Goal: Obtain resource: Obtain resource

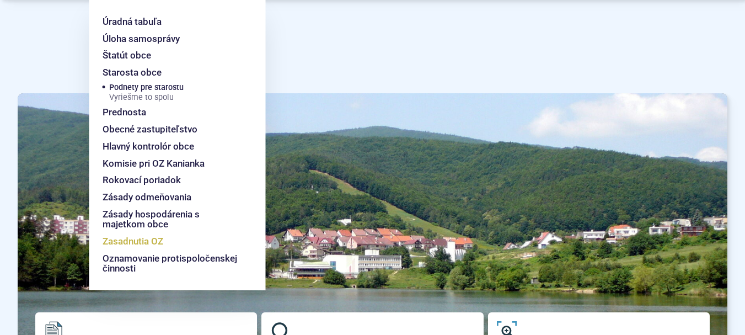
scroll to position [55, 0]
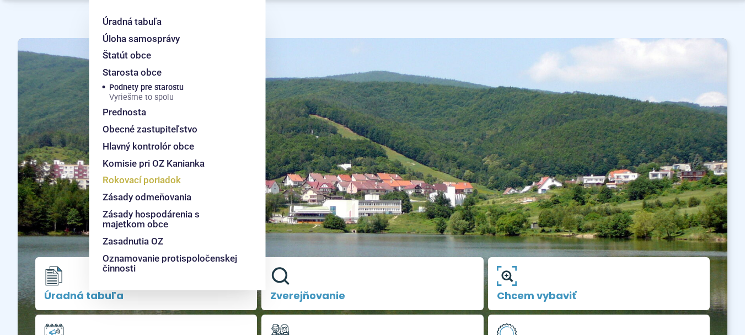
click at [150, 177] on span "Rokovací poriadok" at bounding box center [142, 179] width 78 height 17
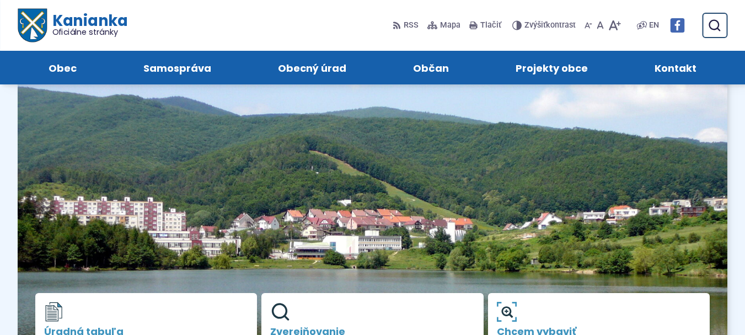
scroll to position [0, 0]
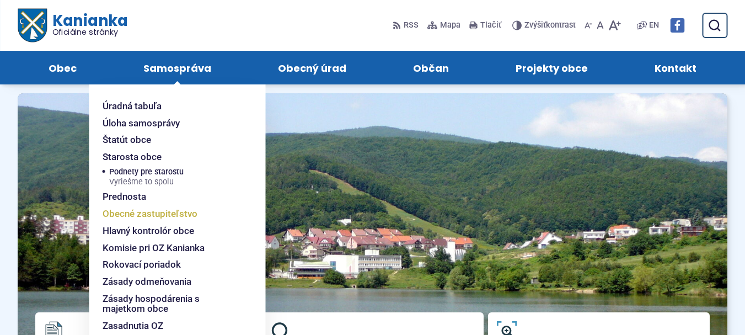
click at [150, 210] on span "Obecné zastupiteľstvo" at bounding box center [150, 213] width 95 height 17
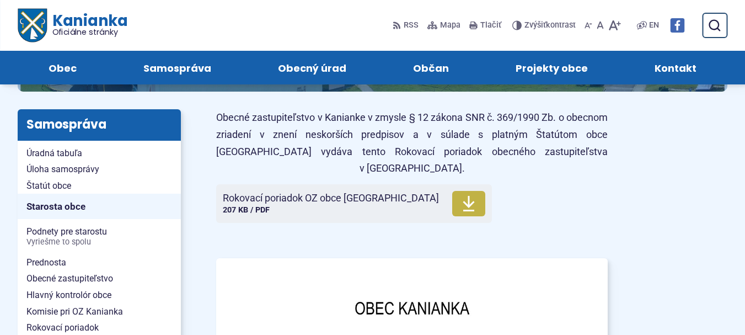
scroll to position [55, 0]
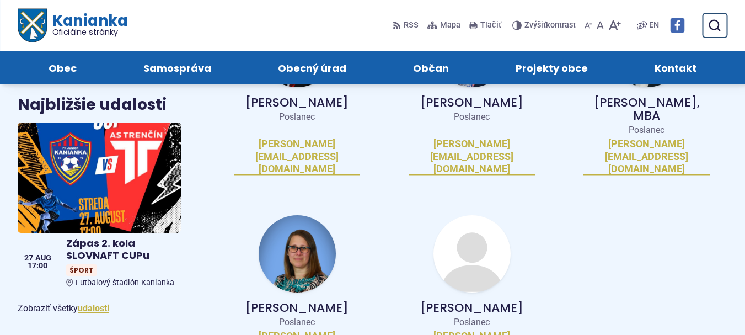
scroll to position [496, 0]
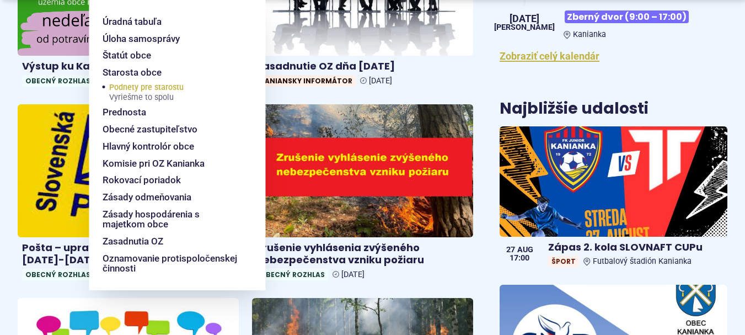
scroll to position [606, 0]
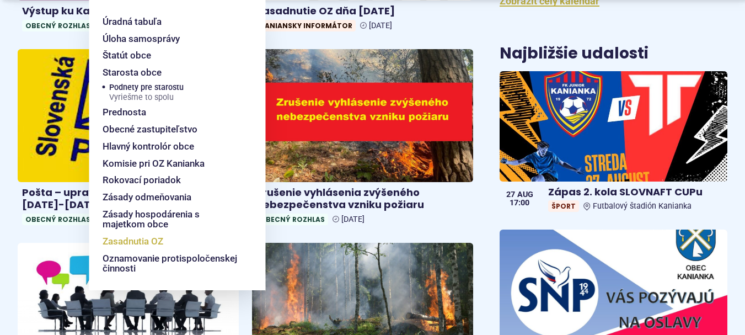
click at [138, 239] on span "Zasadnutia OZ" at bounding box center [133, 241] width 61 height 17
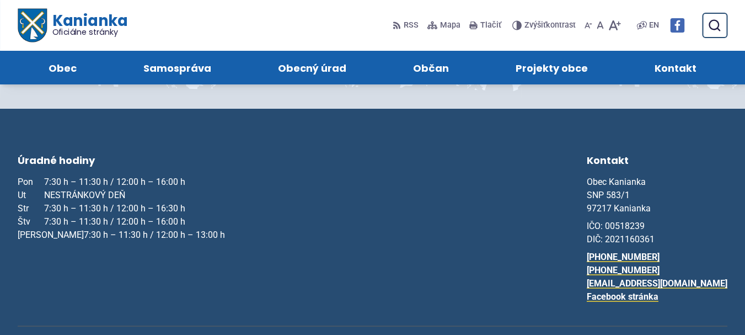
scroll to position [165, 0]
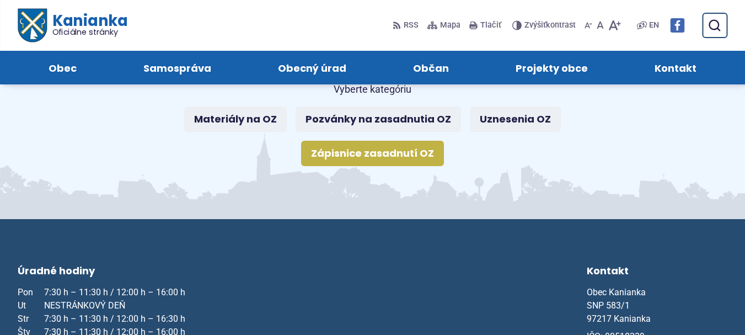
click at [342, 155] on link "Zápisnice zasadnutí OZ" at bounding box center [372, 153] width 143 height 25
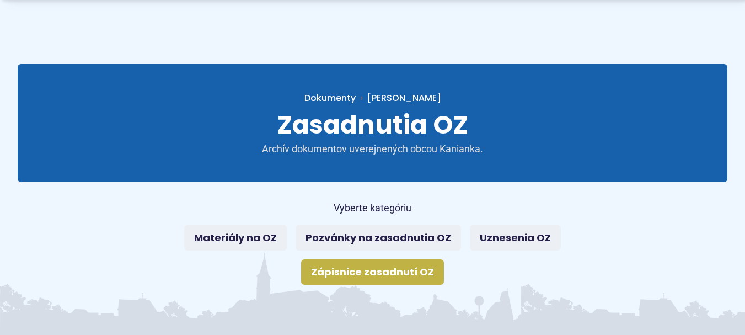
scroll to position [110, 0]
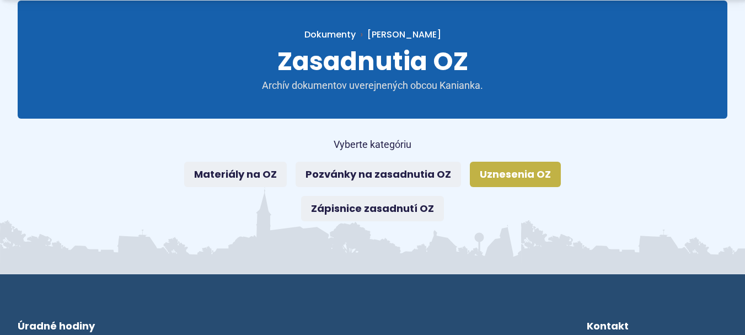
click at [502, 171] on link "Uznesenia OZ" at bounding box center [515, 173] width 91 height 25
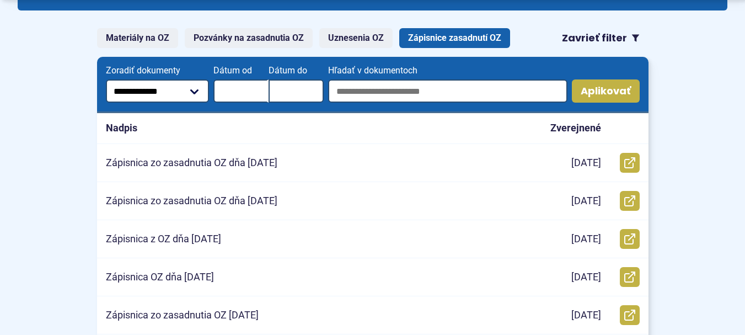
scroll to position [220, 0]
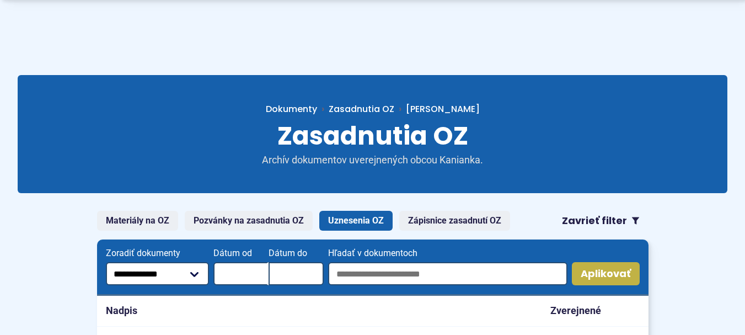
scroll to position [165, 0]
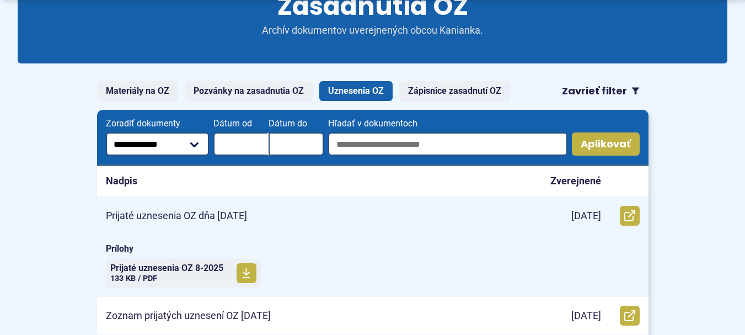
click at [223, 218] on p "Prijaté uznesenia OZ dňa [DATE]" at bounding box center [176, 215] width 141 height 13
click at [176, 266] on span "Prijaté uznesenia OZ 8-2025" at bounding box center [166, 267] width 113 height 9
